Goal: Find specific page/section

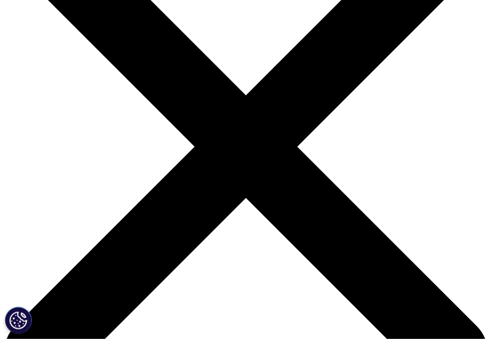
scroll to position [116, 0]
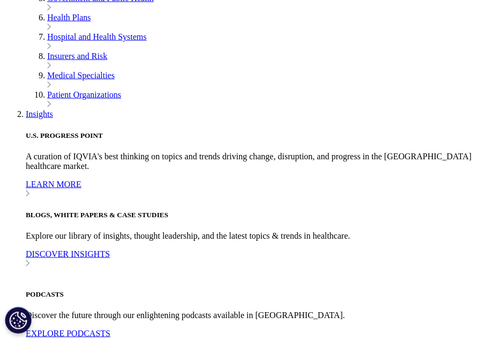
scroll to position [1842, 0]
